Goal: Information Seeking & Learning: Understand process/instructions

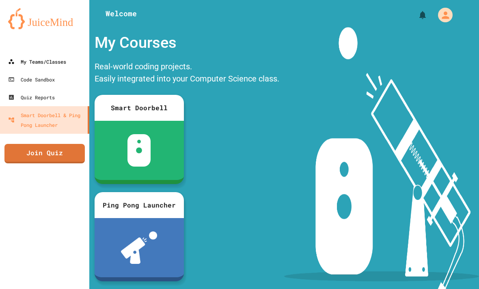
click at [28, 58] on div "My Teams/Classes" at bounding box center [37, 62] width 58 height 10
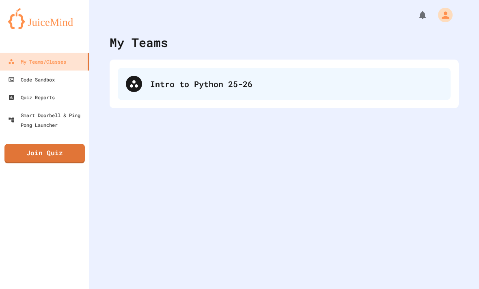
click at [174, 95] on div "Intro to Python 25-26" at bounding box center [284, 84] width 333 height 32
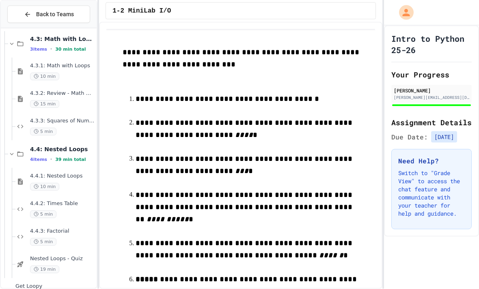
scroll to position [24, 0]
click at [67, 228] on span "4.4.3: Factorial" at bounding box center [62, 231] width 65 height 7
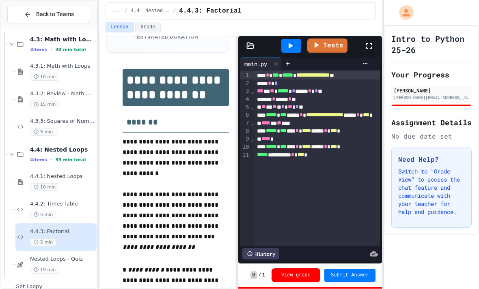
scroll to position [1689, 0]
click at [367, 41] on icon at bounding box center [369, 46] width 10 height 10
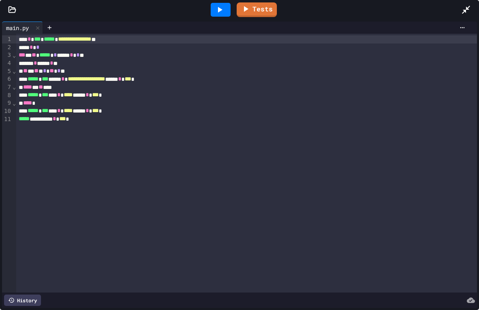
scroll to position [1672, 0]
click at [213, 15] on div at bounding box center [221, 10] width 20 height 14
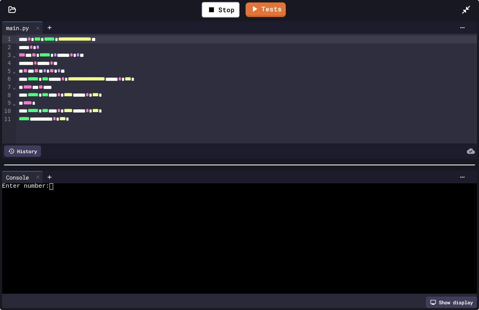
click at [69, 203] on div at bounding box center [235, 205] width 467 height 6
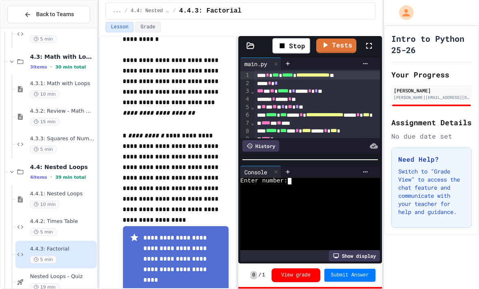
scroll to position [202, 0]
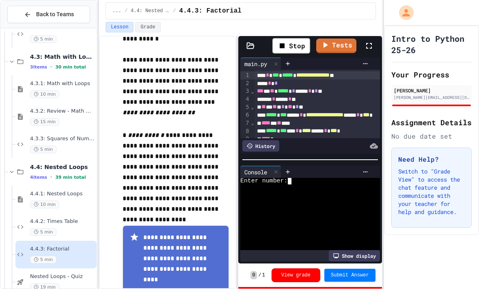
click at [338, 191] on div at bounding box center [305, 188] width 131 height 6
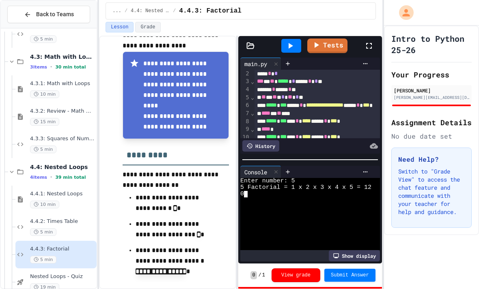
scroll to position [9, 0]
click at [288, 45] on div at bounding box center [291, 46] width 20 height 14
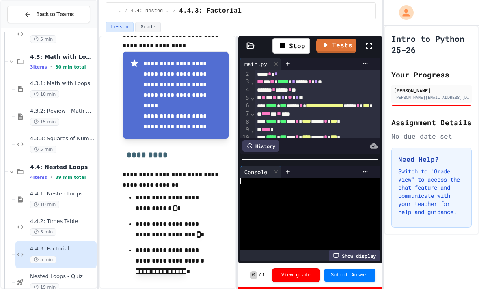
click at [318, 191] on div at bounding box center [305, 188] width 131 height 6
click at [292, 95] on span "**" at bounding box center [290, 98] width 4 height 6
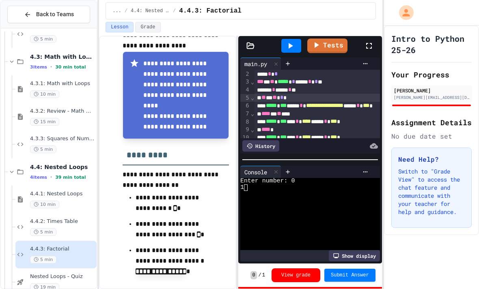
click at [335, 43] on link "Tests" at bounding box center [327, 46] width 40 height 15
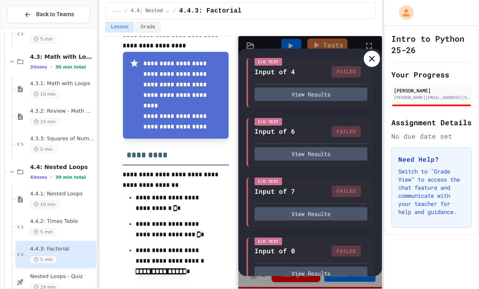
scroll to position [67, 0]
click at [375, 56] on icon at bounding box center [372, 59] width 10 height 10
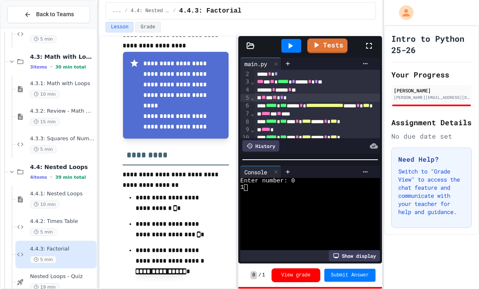
click at [292, 45] on div at bounding box center [291, 46] width 20 height 14
click at [309, 185] on div "Enter number:" at bounding box center [305, 181] width 131 height 6
click at [294, 41] on icon at bounding box center [290, 46] width 10 height 10
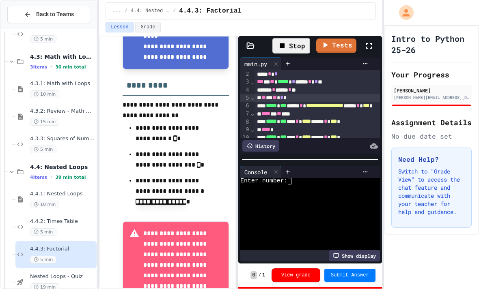
scroll to position [447, 0]
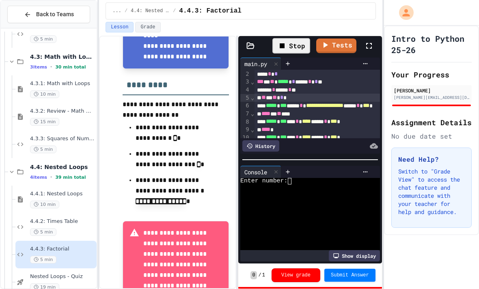
click at [297, 39] on div "Stop" at bounding box center [291, 45] width 38 height 15
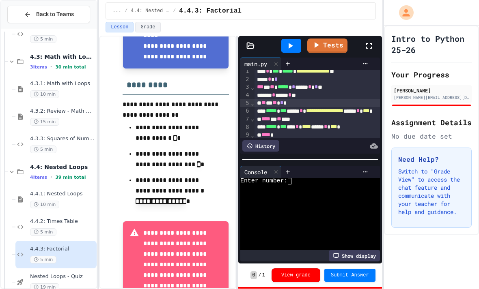
scroll to position [4, 0]
click at [345, 75] on div "**** * *" at bounding box center [343, 79] width 178 height 8
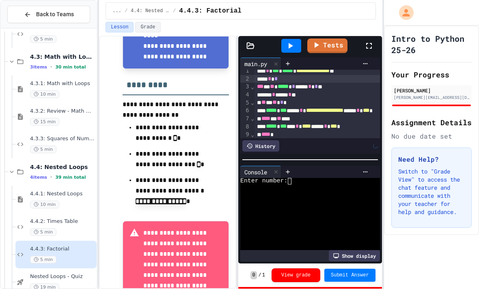
click at [255, 75] on div "**** * *" at bounding box center [343, 79] width 178 height 8
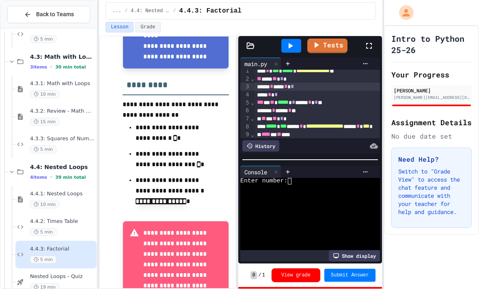
click at [308, 43] on link "Tests" at bounding box center [327, 46] width 40 height 15
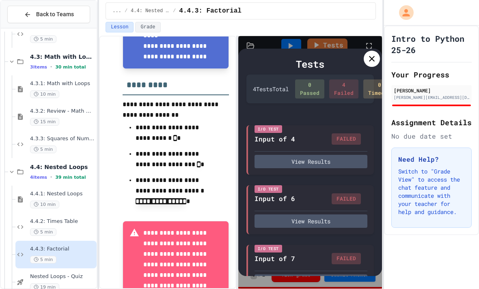
click at [362, 67] on div "Tests" at bounding box center [309, 64] width 127 height 15
click at [369, 58] on icon at bounding box center [372, 59] width 10 height 10
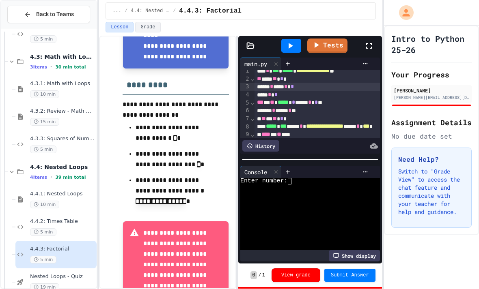
click at [289, 45] on div at bounding box center [291, 46] width 20 height 14
click at [336, 198] on div at bounding box center [305, 194] width 131 height 6
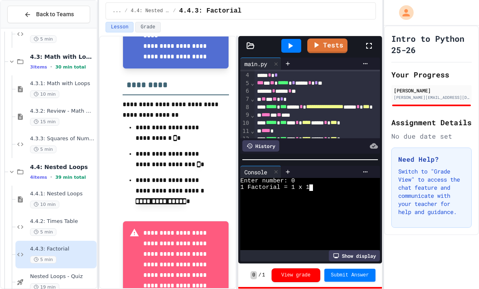
scroll to position [24, 0]
click at [256, 79] on div "*** * ** ***** * * ***** * * **" at bounding box center [343, 83] width 178 height 8
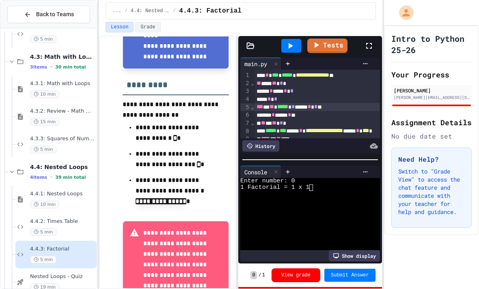
scroll to position [0, 0]
click at [255, 80] on div "** *** ** * *" at bounding box center [343, 84] width 178 height 8
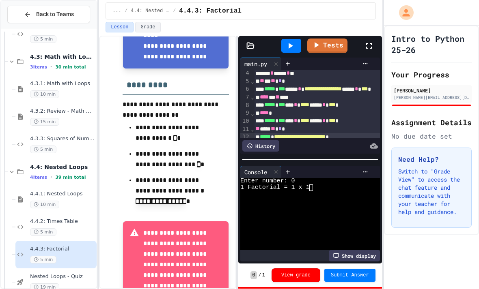
scroll to position [26, 2]
click at [375, 134] on div "**********" at bounding box center [342, 137] width 178 height 8
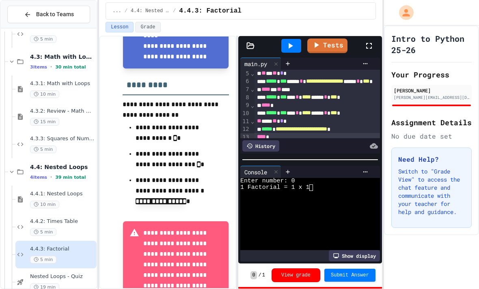
scroll to position [33, 0]
click at [254, 138] on div "› ⌄ ⌄ ⌄ ⌄ ⌄" at bounding box center [252, 94] width 4 height 115
click at [253, 138] on div "› ⌄ ⌄ ⌄ ⌄ ⌄" at bounding box center [252, 94] width 4 height 115
click at [258, 142] on span "*****" at bounding box center [262, 145] width 11 height 6
click at [287, 47] on div at bounding box center [291, 46] width 20 height 14
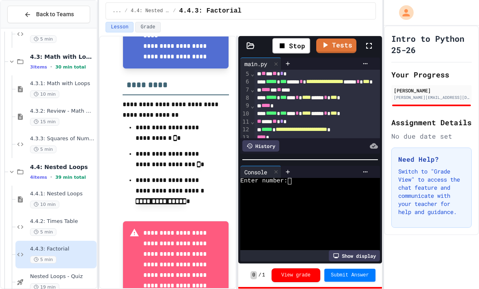
click at [295, 198] on div at bounding box center [305, 194] width 131 height 6
click at [301, 40] on div at bounding box center [291, 46] width 20 height 14
click at [305, 191] on div at bounding box center [305, 188] width 131 height 6
click at [303, 191] on div at bounding box center [305, 188] width 131 height 6
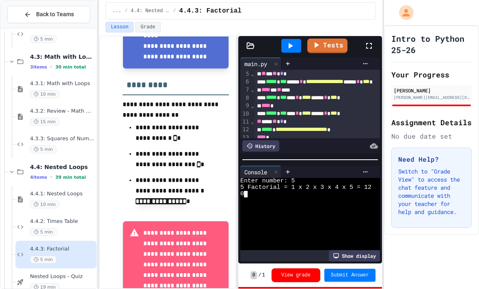
click at [296, 39] on div at bounding box center [291, 46] width 20 height 14
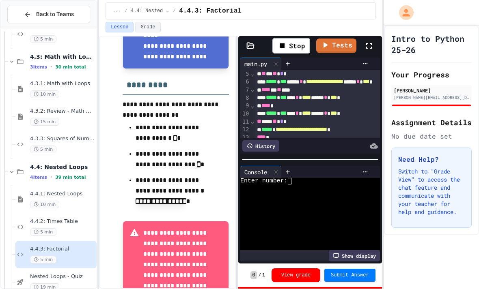
click at [290, 198] on div at bounding box center [305, 194] width 131 height 6
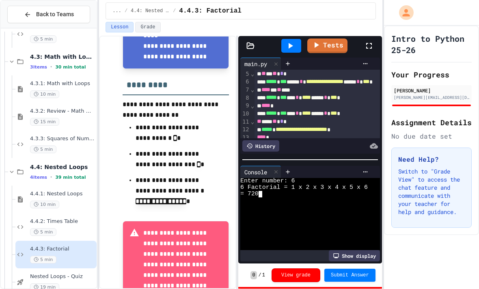
scroll to position [26, 0]
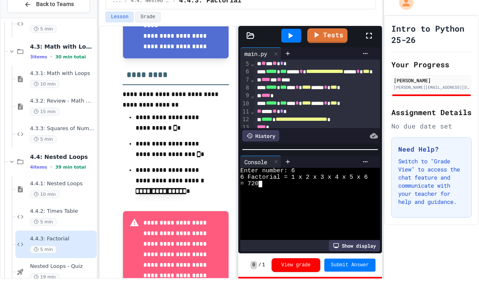
click at [359, 272] on span "Submit Answer" at bounding box center [350, 275] width 38 height 6
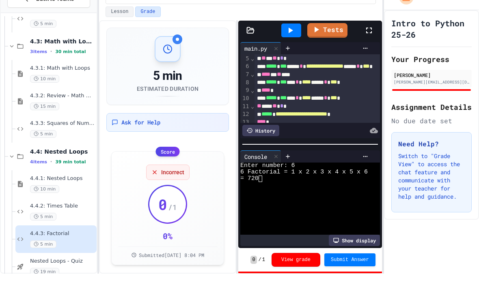
scroll to position [26, 0]
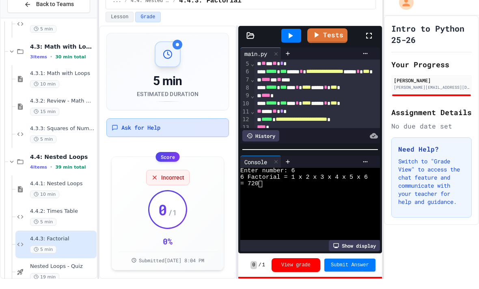
click at [127, 129] on div "Ask for Help" at bounding box center [167, 138] width 123 height 19
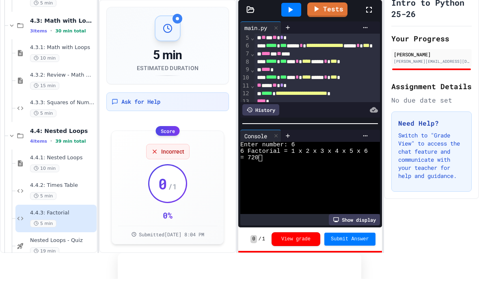
type textarea "**********"
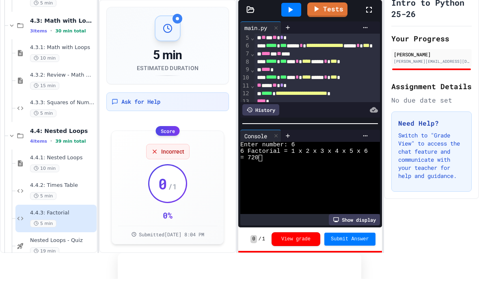
type textarea "**********"
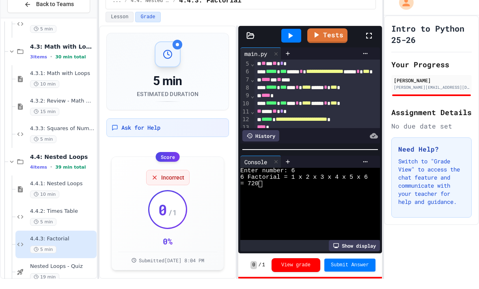
click at [339, 39] on link "Tests" at bounding box center [327, 46] width 40 height 15
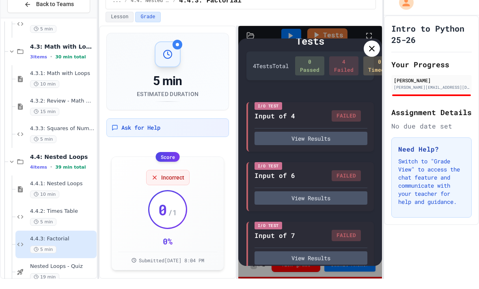
scroll to position [16, 0]
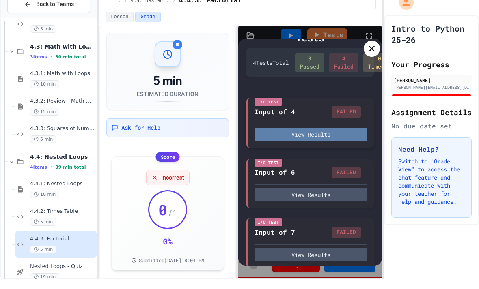
click at [346, 138] on button "View Results" at bounding box center [310, 144] width 113 height 13
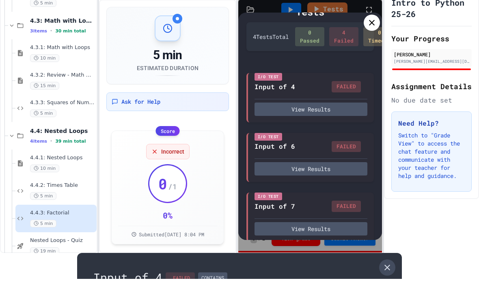
click at [389, 273] on icon at bounding box center [387, 278] width 10 height 10
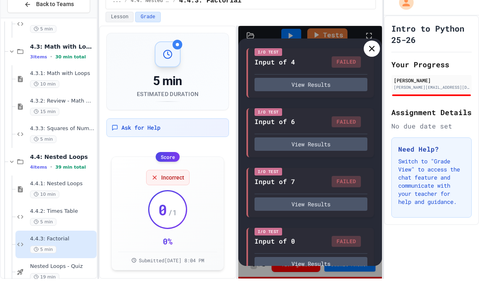
scroll to position [67, 0]
click at [316, 267] on button "View Results" at bounding box center [310, 273] width 113 height 13
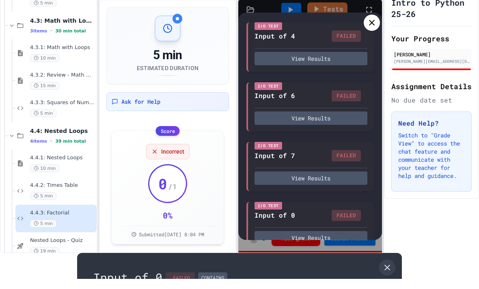
click at [394, 270] on link at bounding box center [387, 278] width 16 height 16
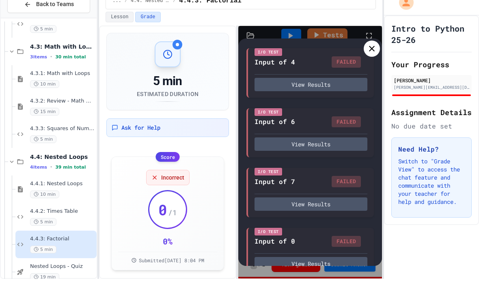
click at [396, 117] on h2 "Assignment Details" at bounding box center [431, 122] width 80 height 11
click at [370, 54] on icon at bounding box center [372, 59] width 10 height 10
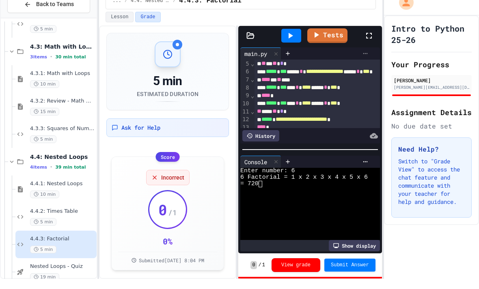
click at [371, 60] on div at bounding box center [365, 63] width 13 height 6
click at [370, 11] on div at bounding box center [239, 144] width 479 height 289
click at [376, 35] on div at bounding box center [373, 46] width 18 height 22
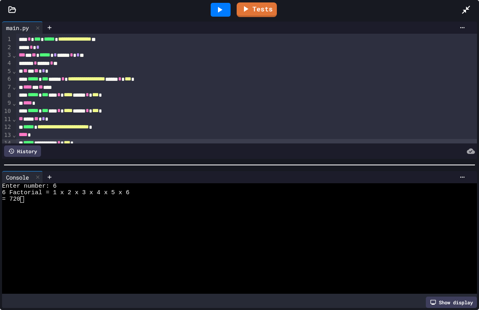
scroll to position [0, 0]
click at [465, 7] on icon at bounding box center [466, 10] width 10 height 10
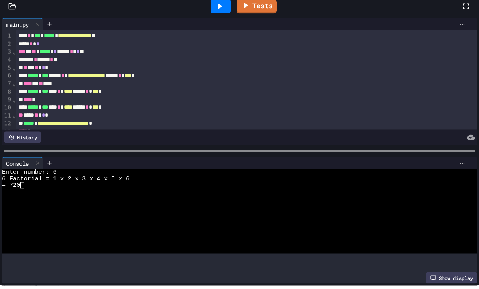
scroll to position [10, 0]
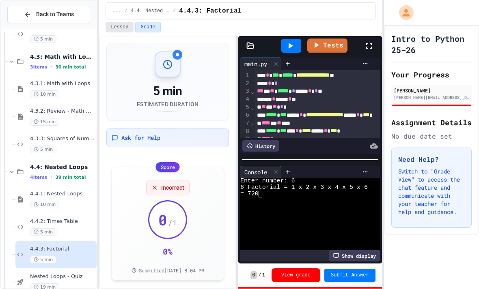
click at [113, 22] on button "Lesson" at bounding box center [119, 27] width 28 height 11
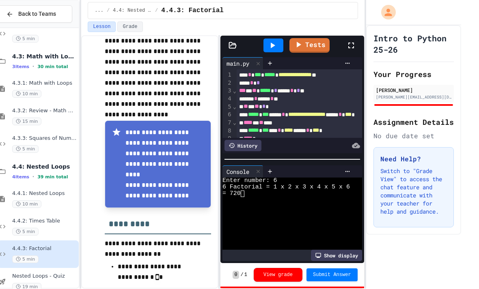
scroll to position [9, 0]
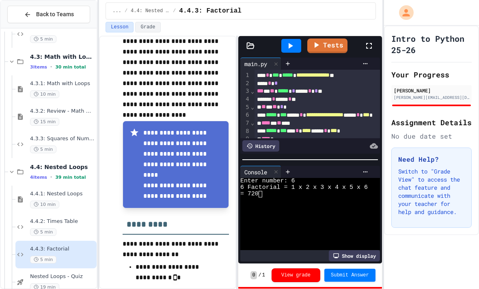
click at [383, 42] on div at bounding box center [383, 144] width 2 height 289
click at [364, 41] on icon at bounding box center [369, 46] width 10 height 10
click at [377, 35] on div at bounding box center [373, 46] width 18 height 22
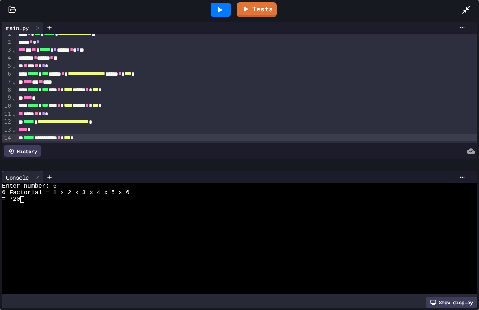
scroll to position [5, 0]
click at [222, 22] on div at bounding box center [256, 28] width 426 height 12
click at [218, 13] on icon at bounding box center [220, 10] width 10 height 10
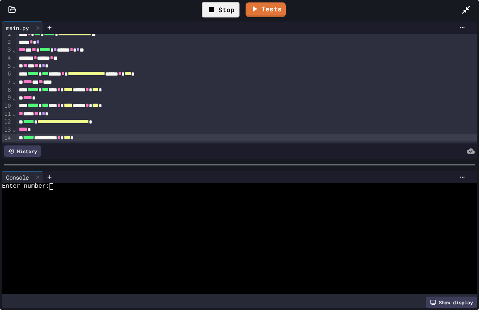
click at [68, 205] on div at bounding box center [235, 205] width 467 height 6
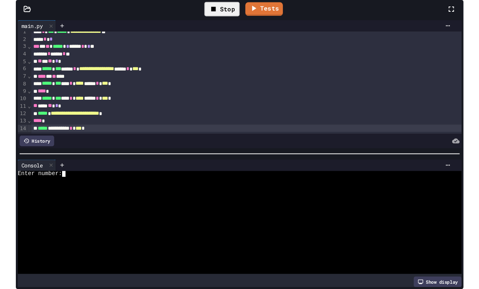
scroll to position [6, 0]
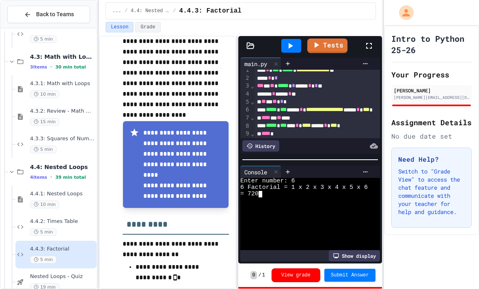
click at [367, 35] on div at bounding box center [373, 46] width 18 height 22
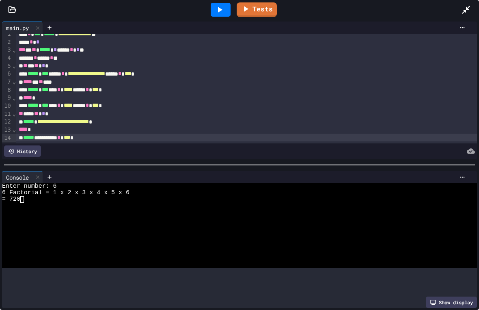
scroll to position [4, 0]
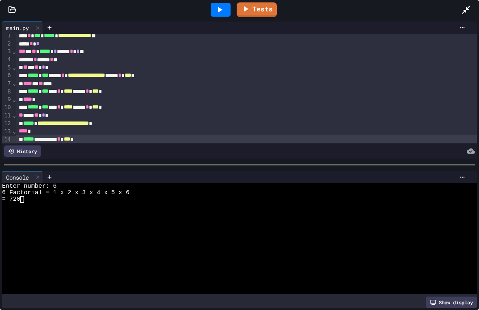
click at [222, 11] on icon at bounding box center [220, 10] width 10 height 10
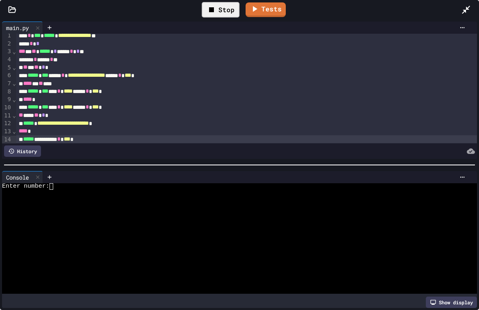
click at [110, 208] on div at bounding box center [235, 205] width 467 height 6
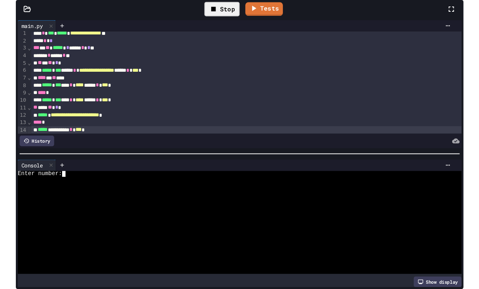
scroll to position [6, 0]
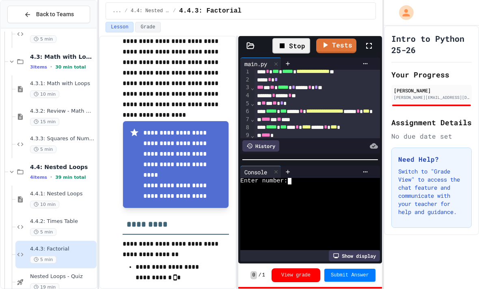
click at [368, 43] on icon at bounding box center [369, 46] width 10 height 10
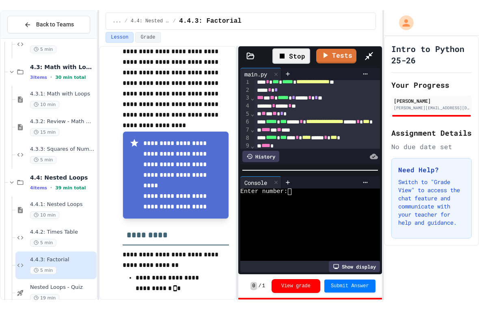
scroll to position [0, 0]
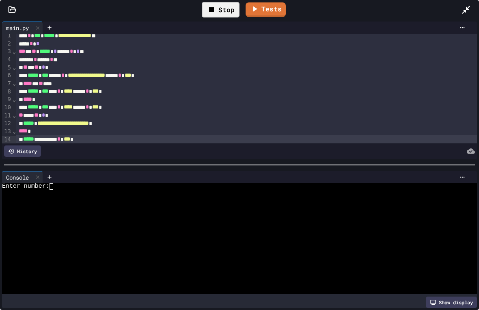
click at [71, 183] on div "Enter number:" at bounding box center [235, 186] width 467 height 6
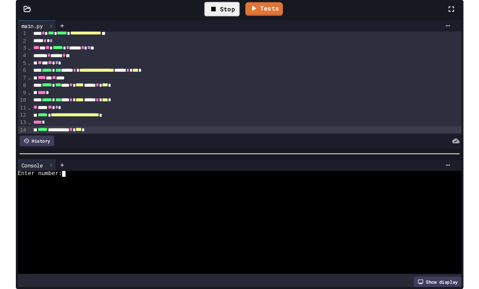
scroll to position [6, 0]
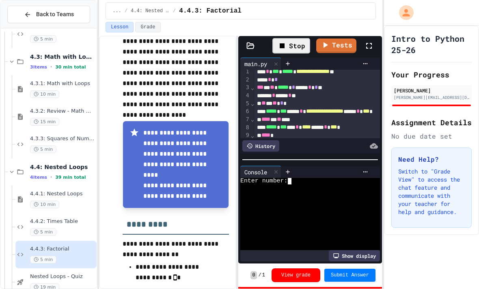
click at [364, 41] on icon at bounding box center [369, 46] width 10 height 10
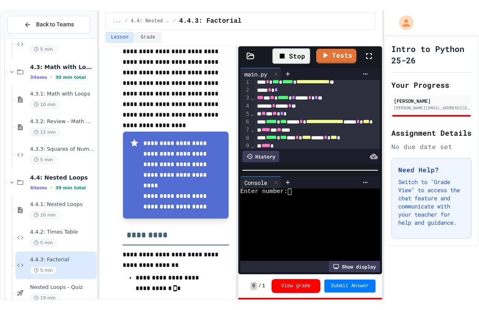
scroll to position [0, 0]
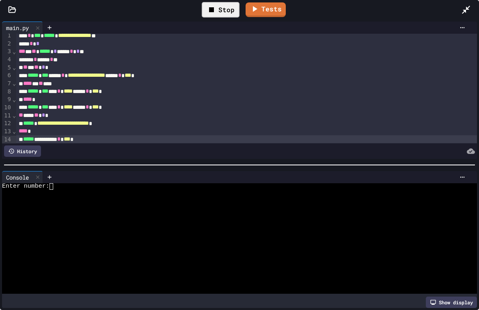
click at [65, 184] on div "Enter number:" at bounding box center [235, 186] width 467 height 6
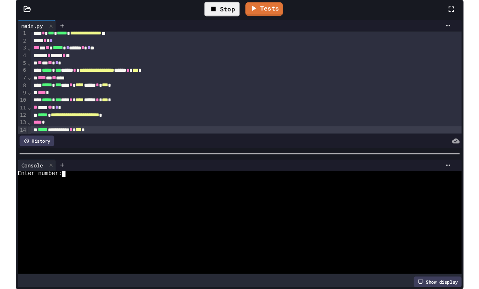
scroll to position [6, 0]
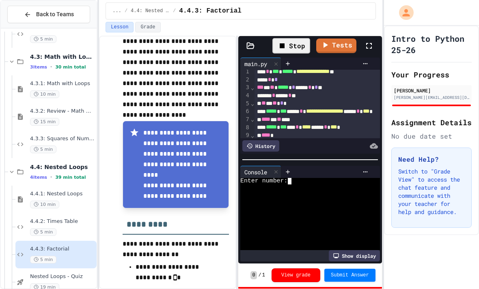
click at [369, 47] on div at bounding box center [373, 46] width 18 height 24
click at [372, 41] on icon at bounding box center [369, 46] width 10 height 10
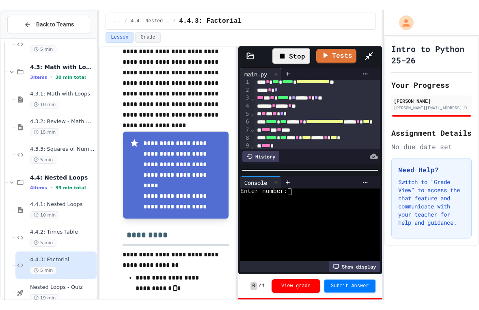
scroll to position [0, 0]
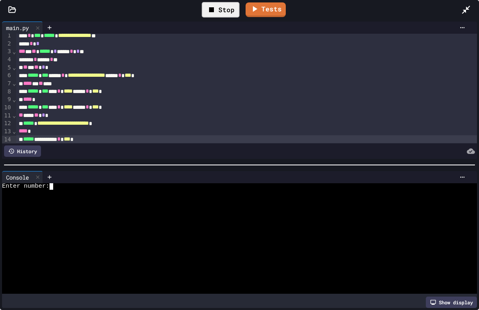
click at [263, 189] on div "Enter number:" at bounding box center [235, 186] width 467 height 6
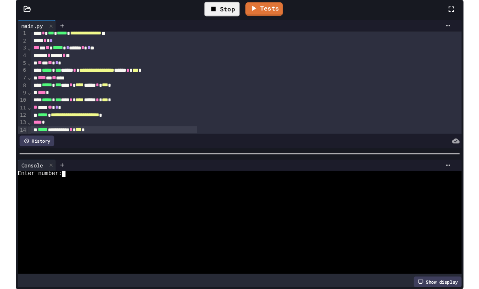
scroll to position [6, 0]
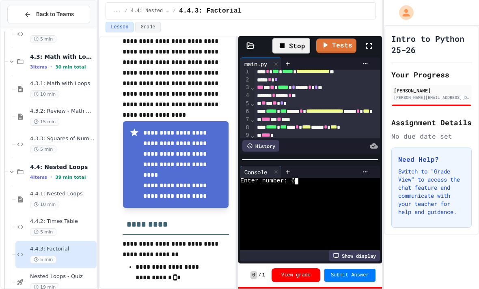
click at [368, 41] on icon at bounding box center [369, 46] width 10 height 10
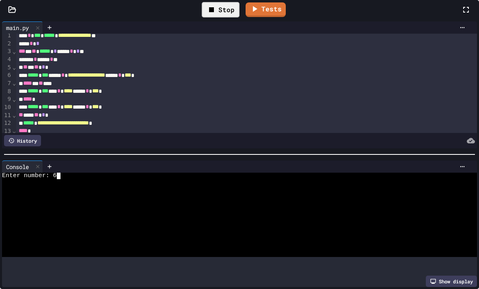
scroll to position [6, 0]
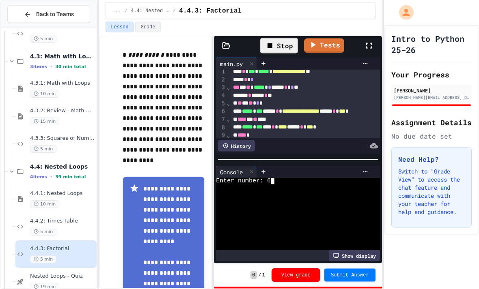
click at [272, 185] on textarea "Terminal input" at bounding box center [273, 181] width 4 height 6
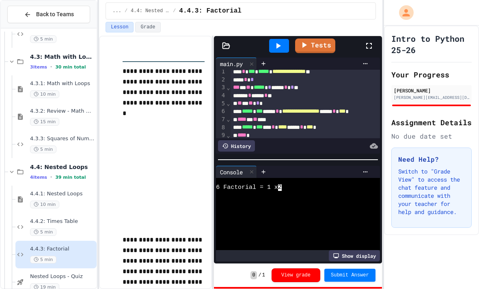
scroll to position [6, 0]
